Goal: Check status: Check status

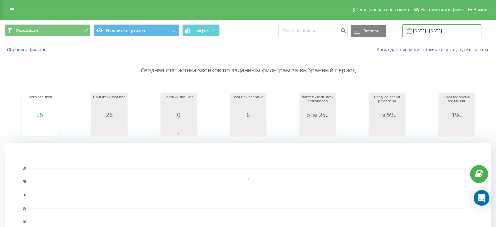
click at [430, 31] on input "[DATE] - [DATE]" at bounding box center [442, 30] width 79 height 13
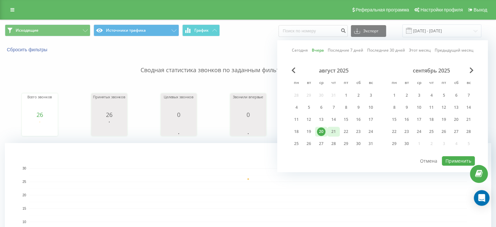
click at [331, 134] on div "21" at bounding box center [334, 132] width 12 height 10
click at [465, 162] on button "Применить" at bounding box center [458, 160] width 33 height 9
type input "[DATE] - [DATE]"
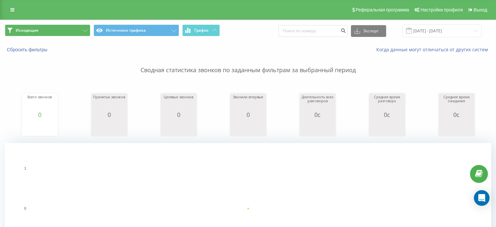
drag, startPoint x: 76, startPoint y: 22, endPoint x: 78, endPoint y: 27, distance: 5.2
click at [76, 22] on div "Исходящие Источники трафика График Экспорт .csv .xls .xlsx [DATE] - [DATE]" at bounding box center [248, 31] width 496 height 22
click at [79, 30] on button "Исходящие" at bounding box center [47, 30] width 85 height 12
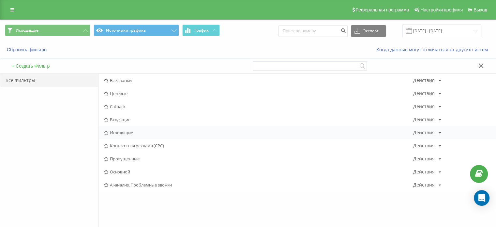
click at [129, 130] on span "Исходящие" at bounding box center [259, 132] width 310 height 5
